Goal: Task Accomplishment & Management: Use online tool/utility

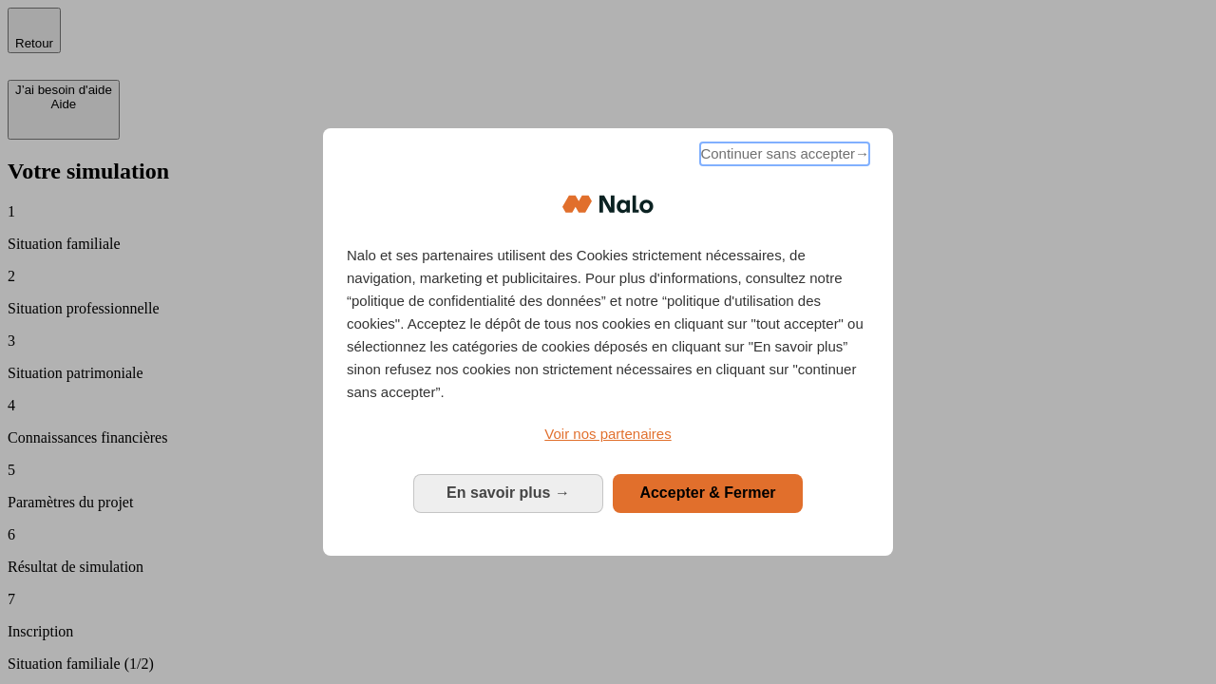
click at [783, 157] on span "Continuer sans accepter →" at bounding box center [784, 154] width 169 height 23
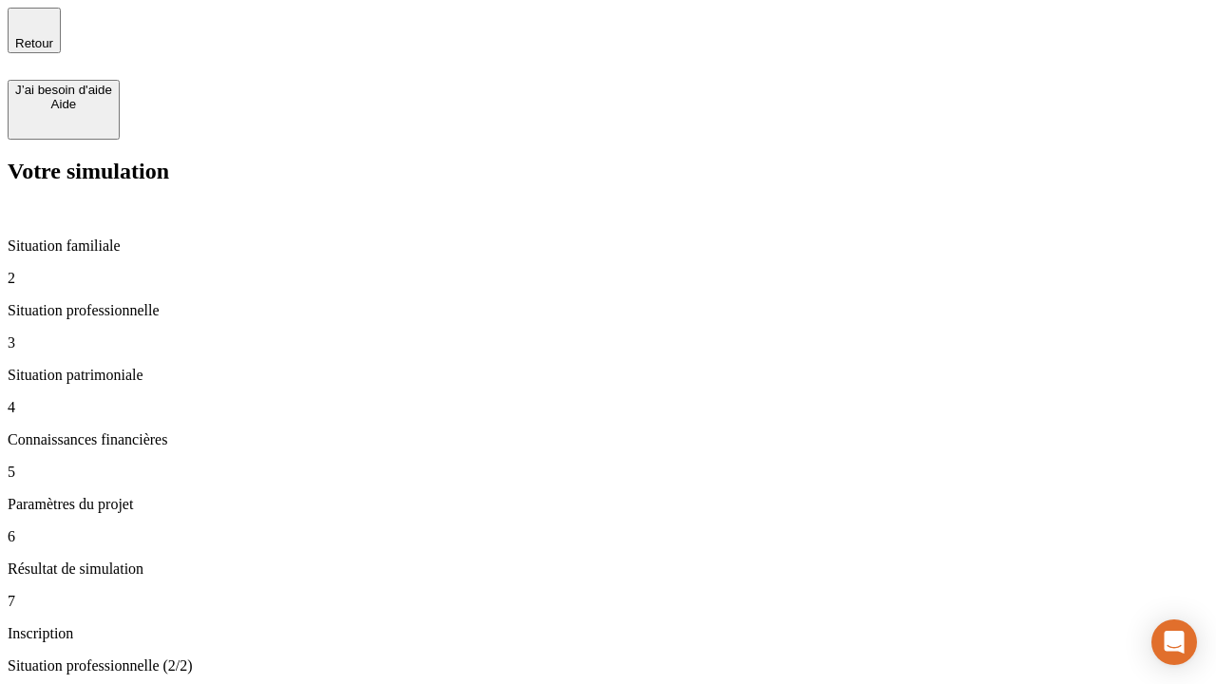
type input "70 000"
type input "1 000"
